Goal: Check status: Check status

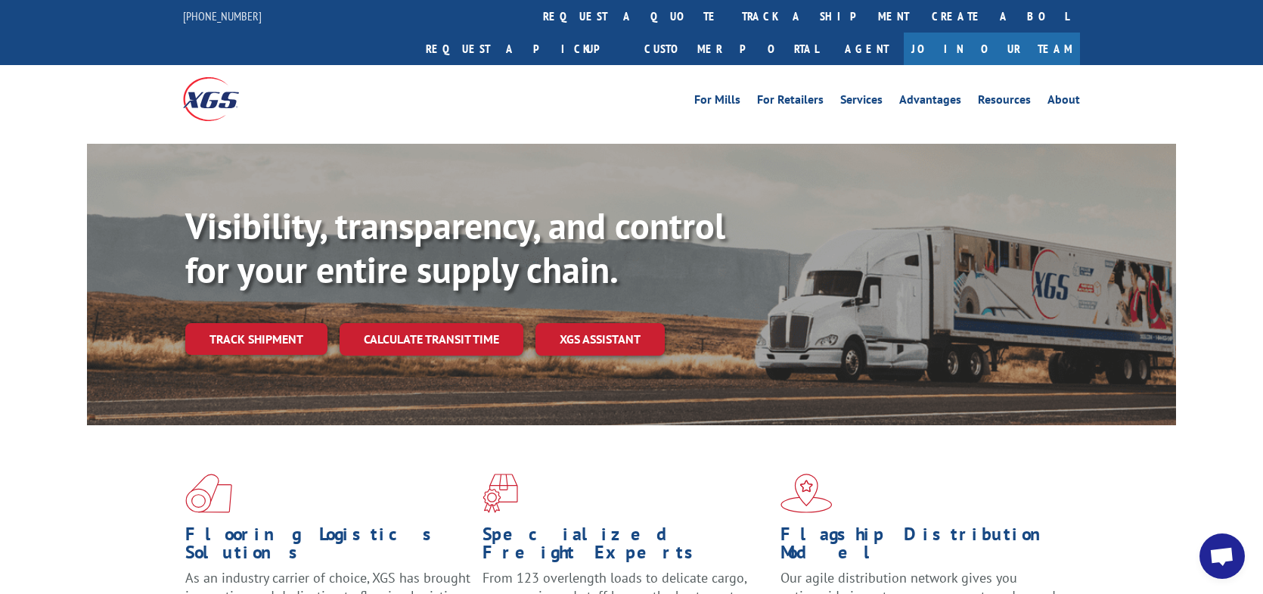
scroll to position [131, 0]
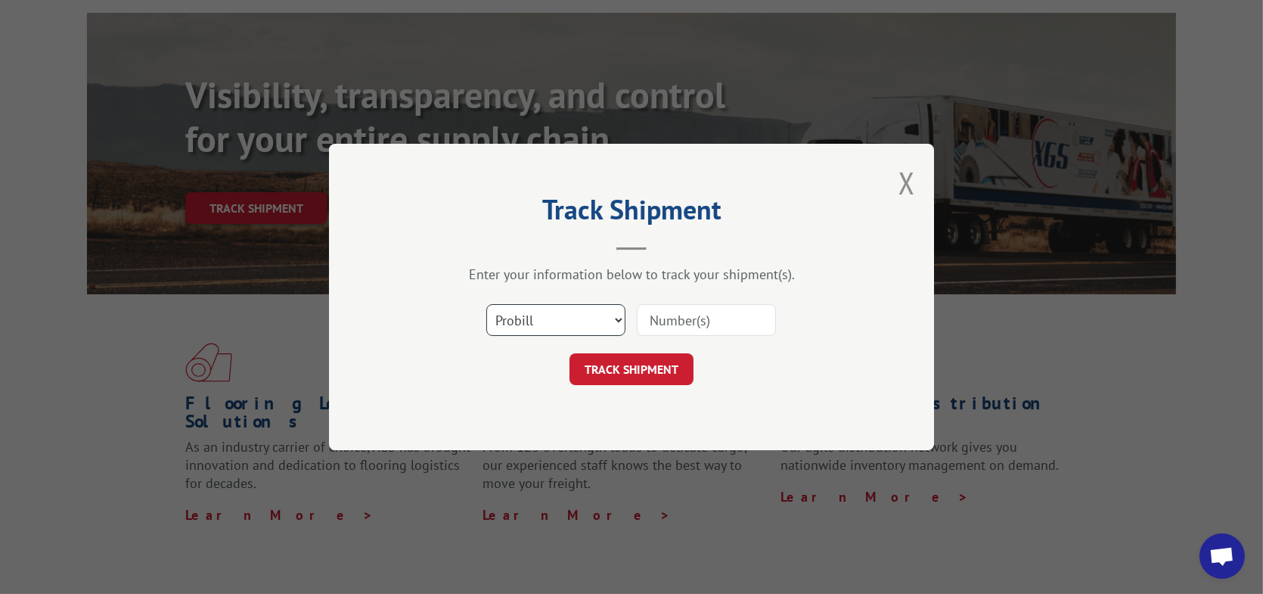
click at [605, 315] on select "Select category... Probill BOL PO" at bounding box center [555, 320] width 139 height 32
click at [676, 320] on input at bounding box center [706, 320] width 139 height 32
type input "17271355"
click at [635, 368] on button "TRACK SHIPMENT" at bounding box center [632, 369] width 124 height 32
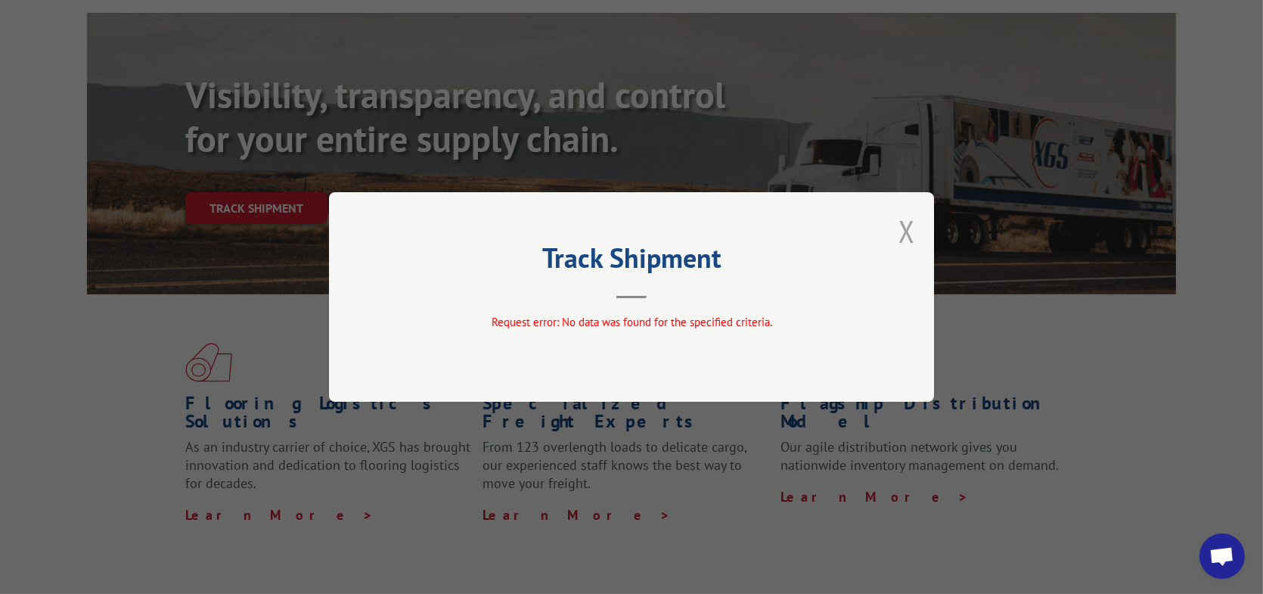
click at [908, 232] on button "Close modal" at bounding box center [906, 231] width 17 height 40
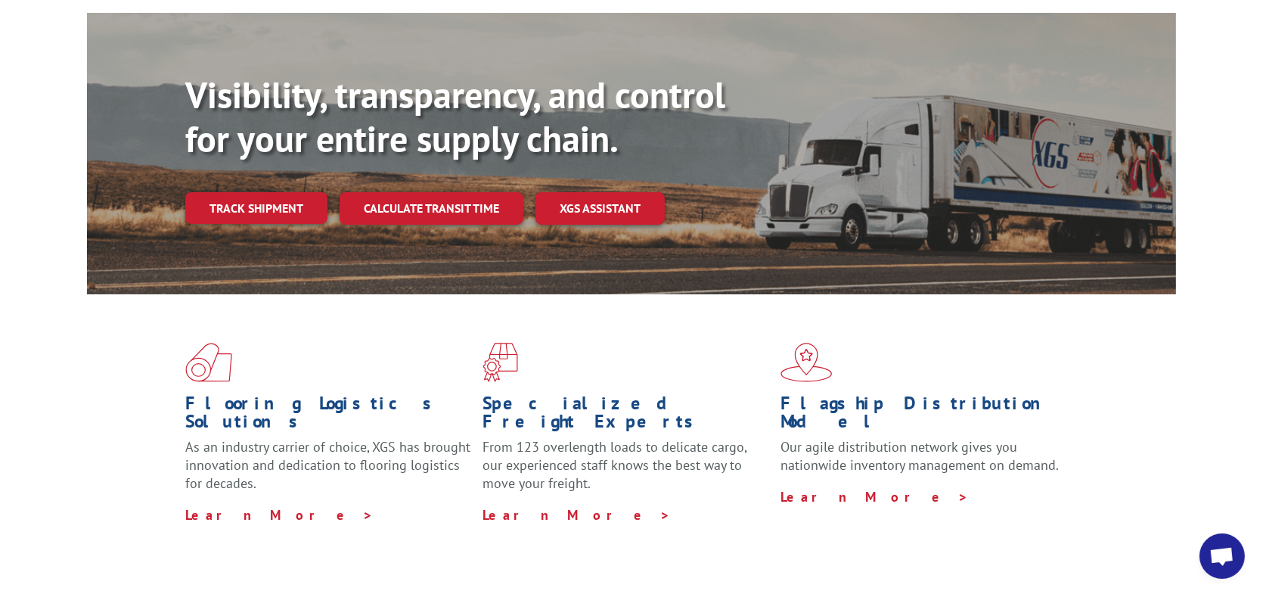
drag, startPoint x: 250, startPoint y: 172, endPoint x: 296, endPoint y: 188, distance: 49.5
click at [250, 192] on link "Track shipment" at bounding box center [256, 208] width 142 height 32
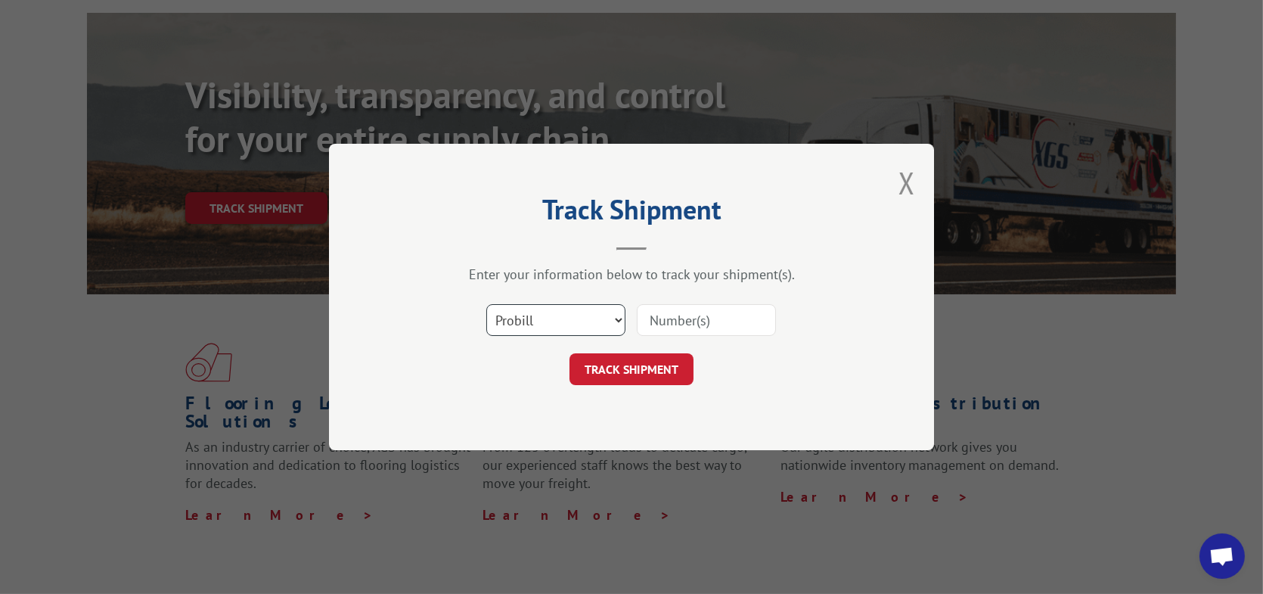
click at [555, 322] on select "Select category... Probill BOL PO" at bounding box center [555, 320] width 139 height 32
select select "bol"
click at [486, 304] on select "Select category... Probill BOL PO" at bounding box center [555, 320] width 139 height 32
click at [664, 317] on input at bounding box center [706, 320] width 139 height 32
type input "6021769"
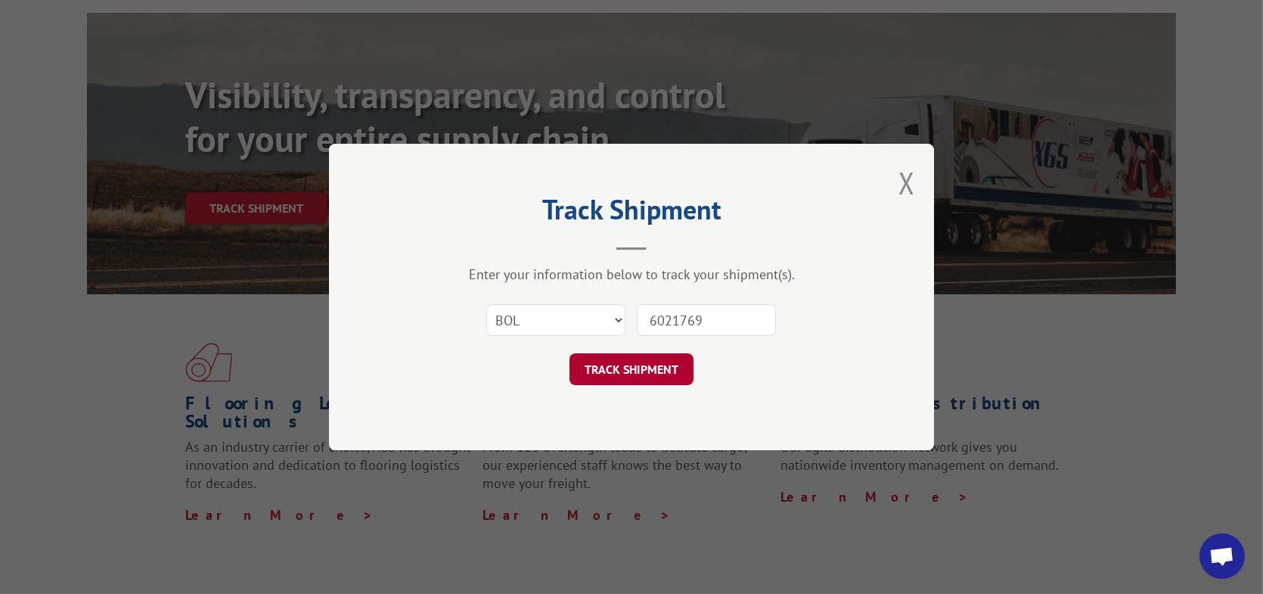
click at [664, 373] on button "TRACK SHIPMENT" at bounding box center [632, 369] width 124 height 32
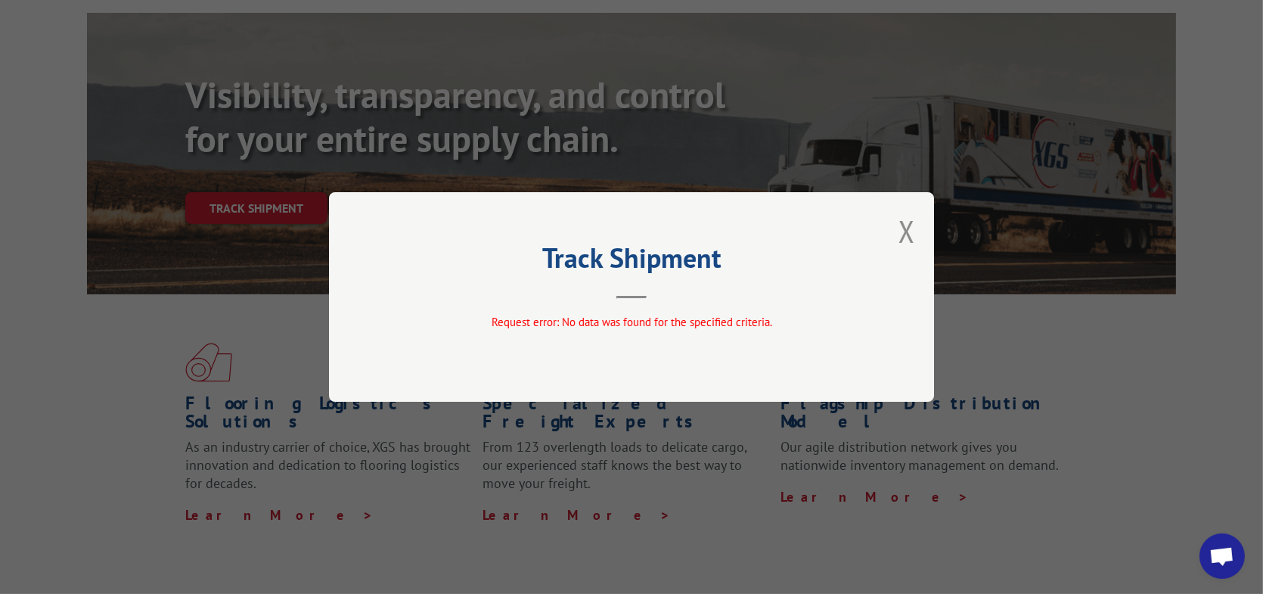
click at [908, 227] on button "Close modal" at bounding box center [906, 231] width 17 height 40
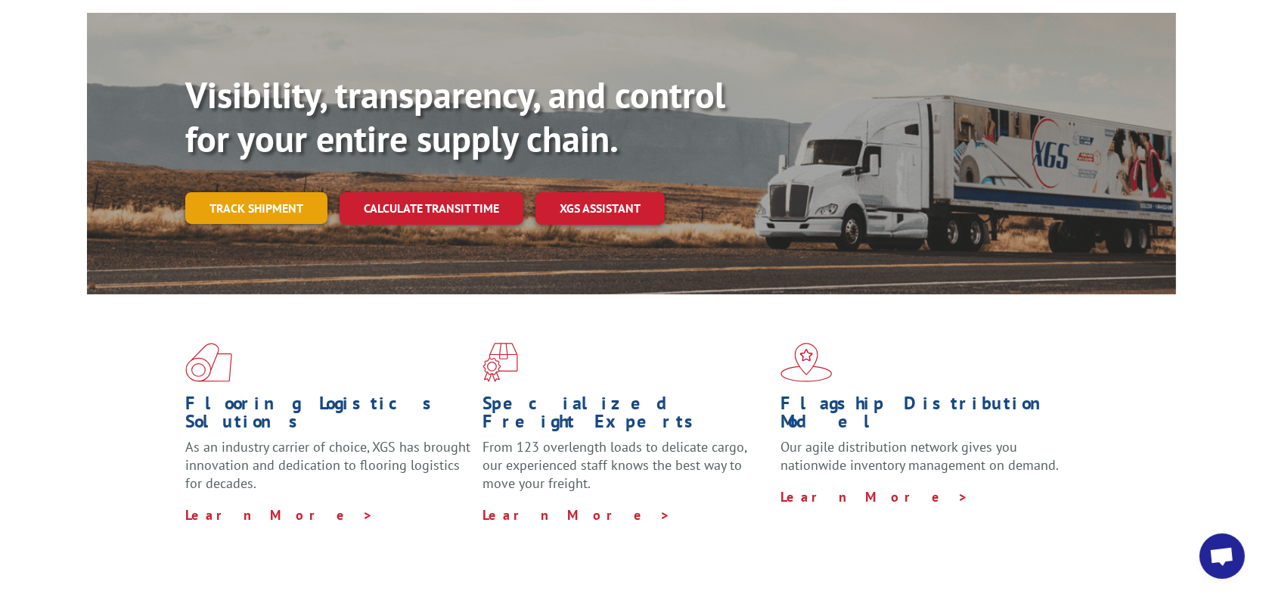
click at [225, 192] on link "Track shipment" at bounding box center [256, 208] width 142 height 32
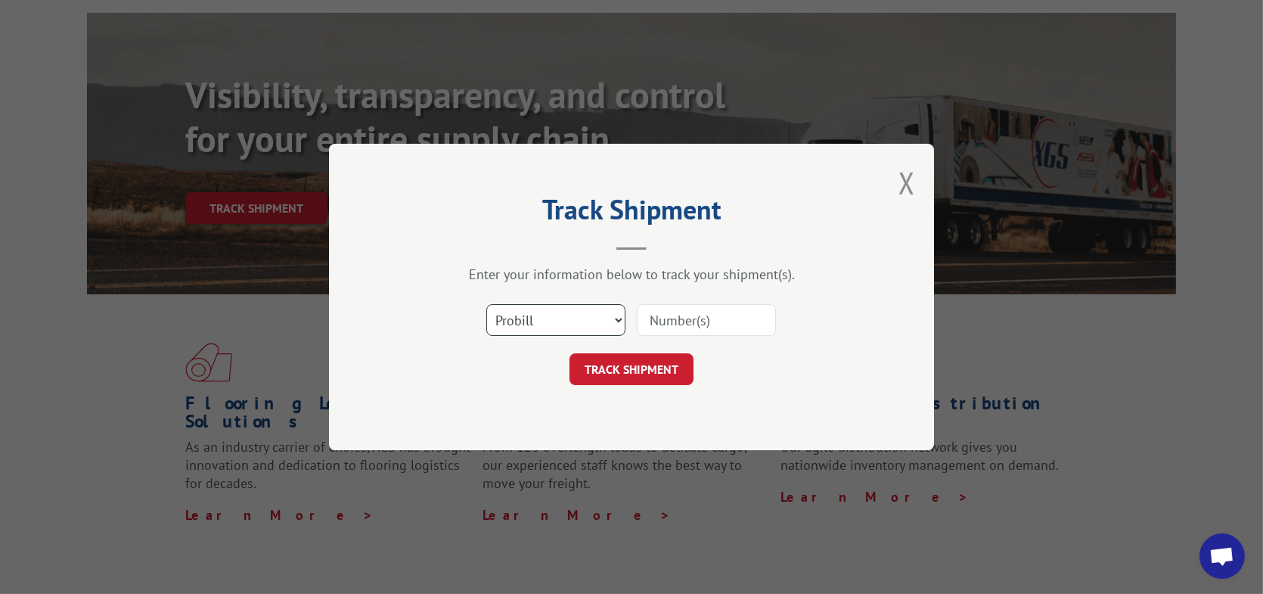
click at [579, 316] on select "Select category... Probill BOL PO" at bounding box center [555, 320] width 139 height 32
click at [486, 304] on select "Select category... Probill BOL PO" at bounding box center [555, 320] width 139 height 32
click at [615, 321] on select "Select category... Probill BOL PO" at bounding box center [555, 320] width 139 height 32
click at [908, 182] on button "Close modal" at bounding box center [906, 183] width 17 height 40
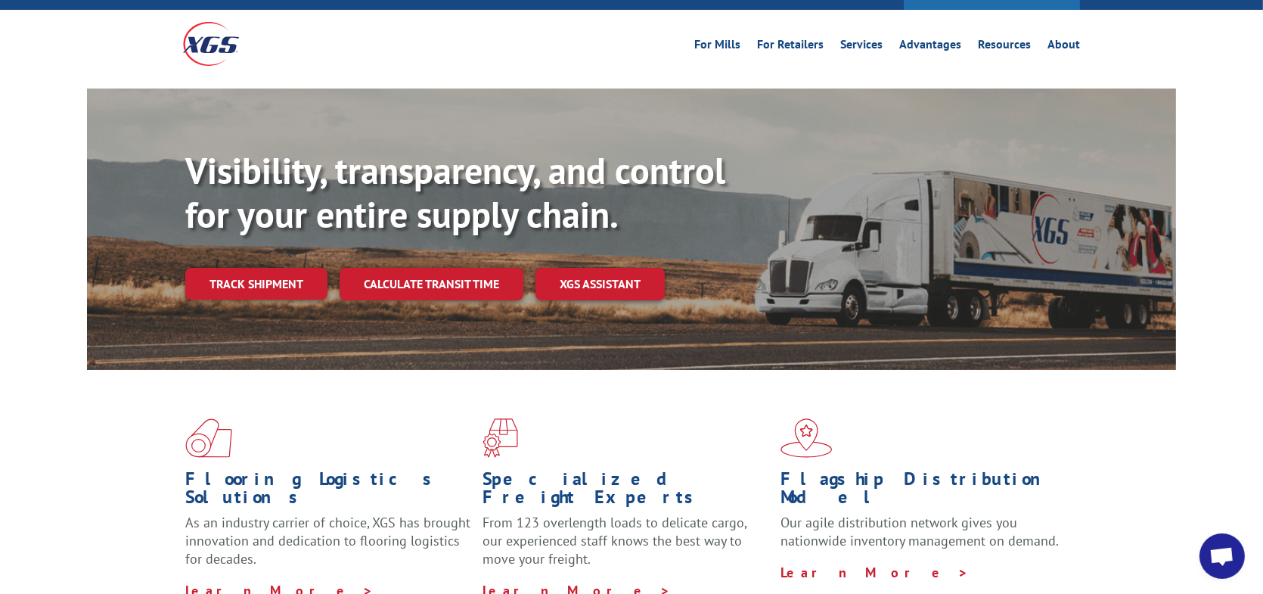
scroll to position [0, 0]
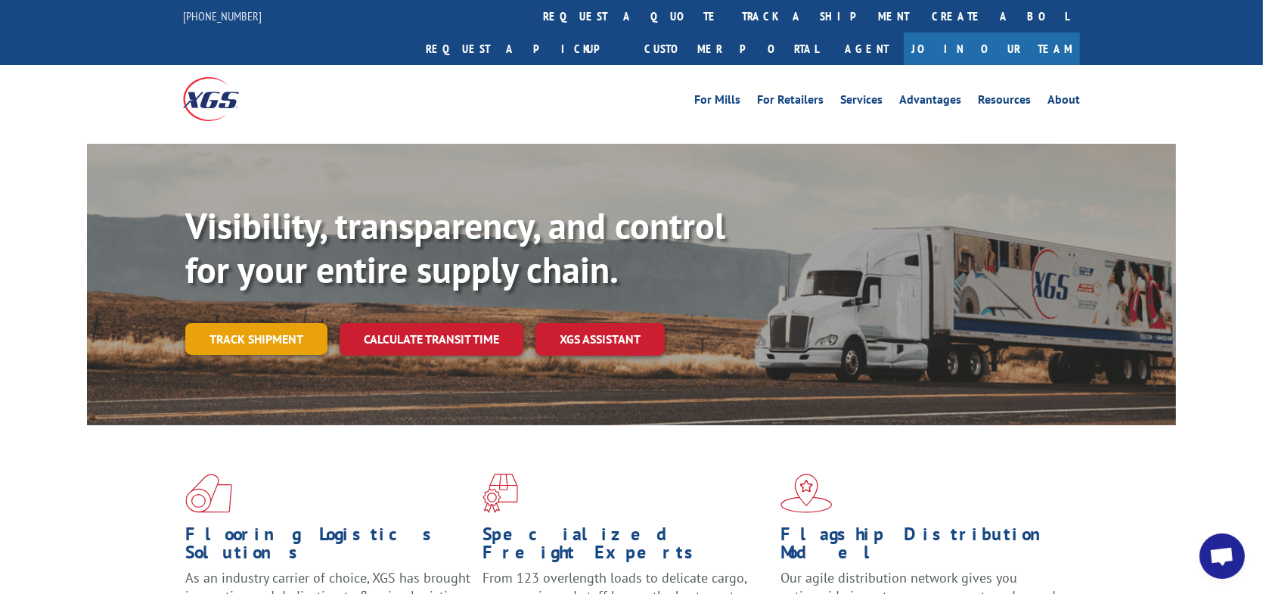
click at [301, 323] on link "Track shipment" at bounding box center [256, 339] width 142 height 32
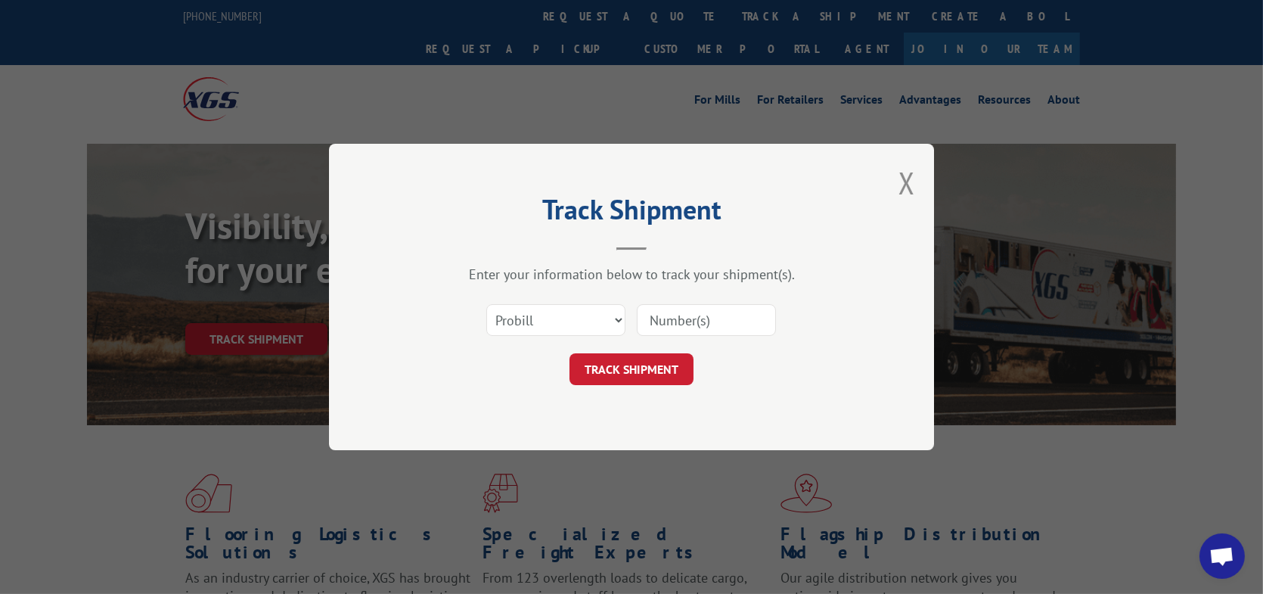
click at [707, 317] on input at bounding box center [706, 320] width 139 height 32
type input "17271355"
click at [630, 365] on button "TRACK SHIPMENT" at bounding box center [632, 369] width 124 height 32
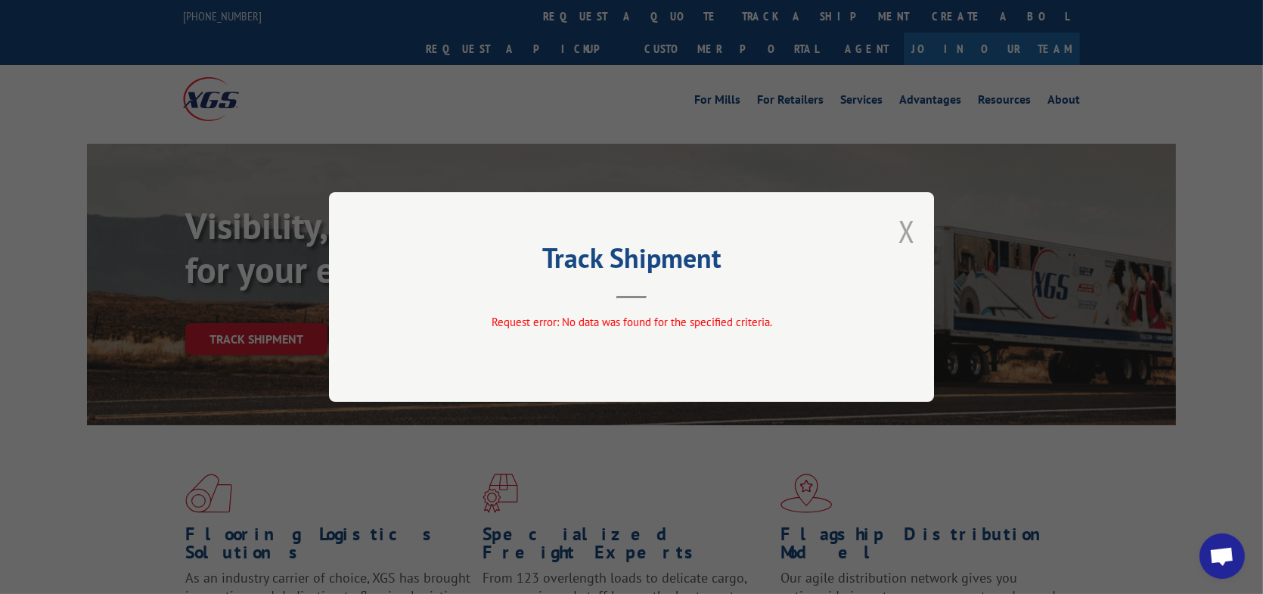
click at [908, 231] on button "Close modal" at bounding box center [906, 231] width 17 height 40
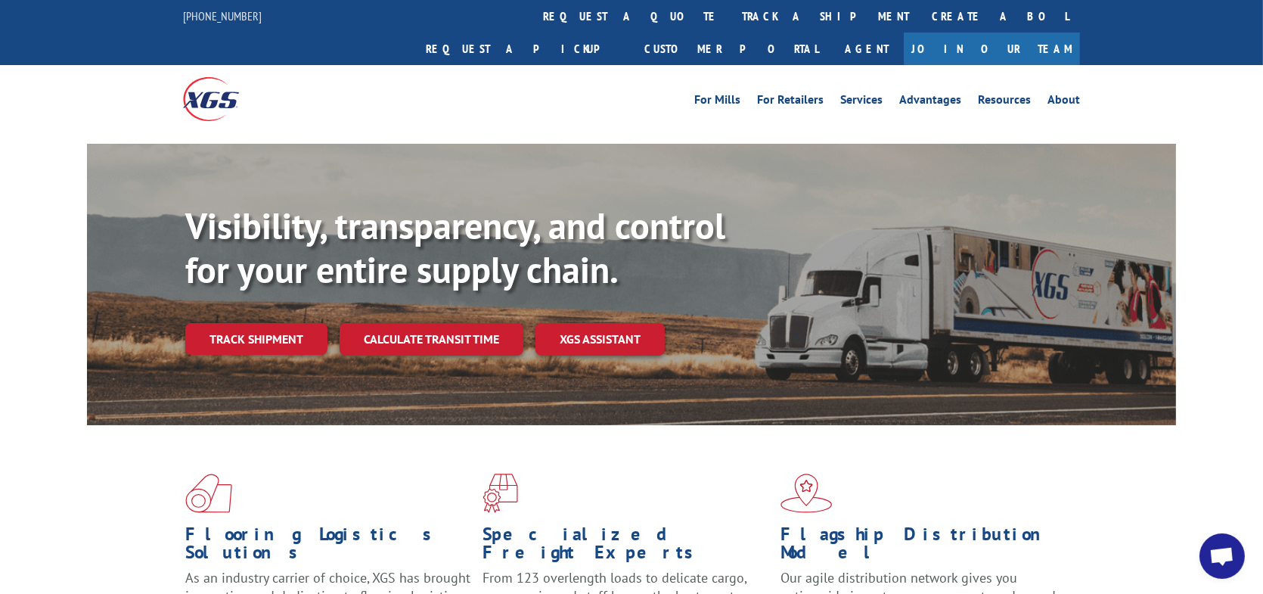
scroll to position [131, 0]
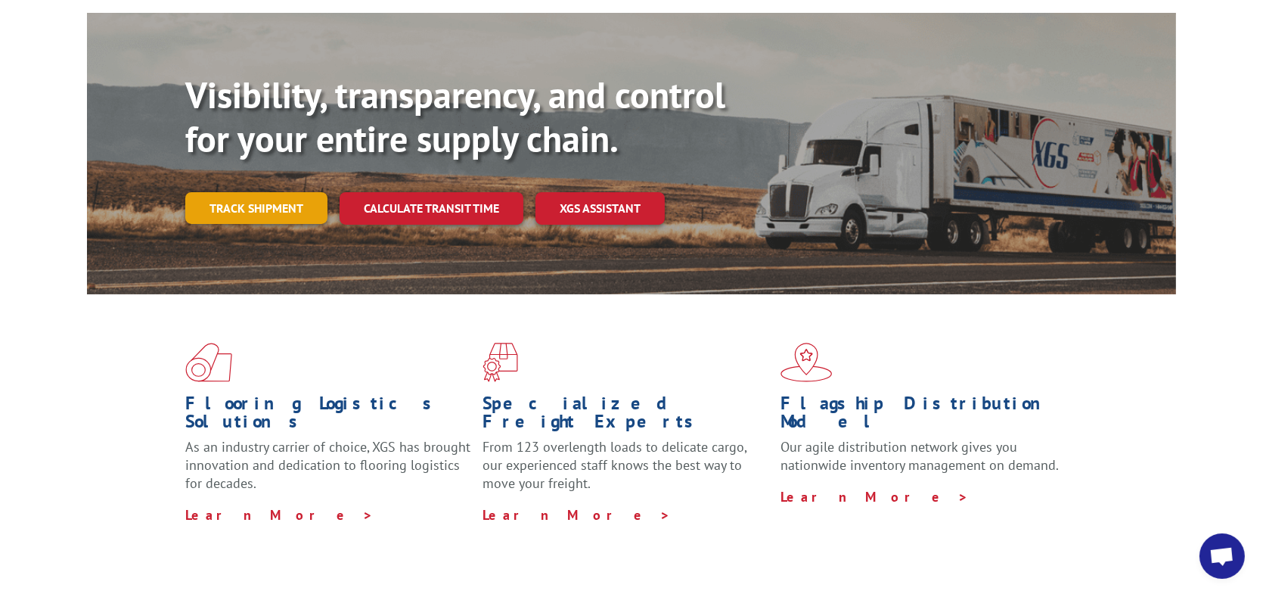
click at [256, 192] on link "Track shipment" at bounding box center [256, 208] width 142 height 32
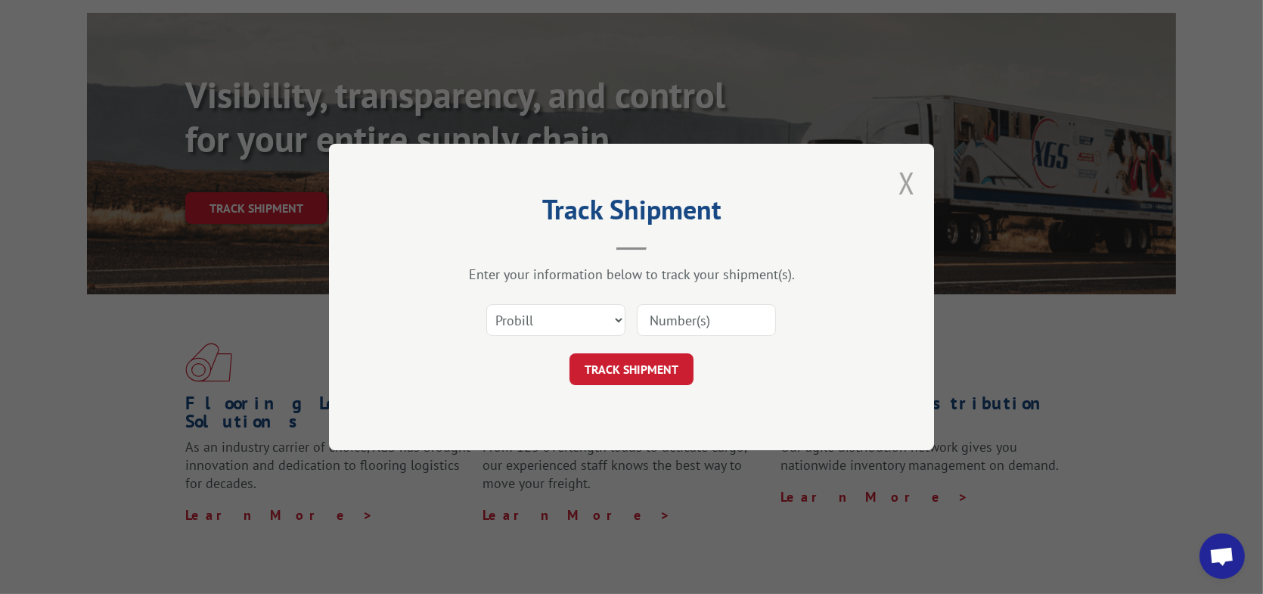
click at [908, 182] on button "Close modal" at bounding box center [906, 183] width 17 height 40
